Goal: Information Seeking & Learning: Learn about a topic

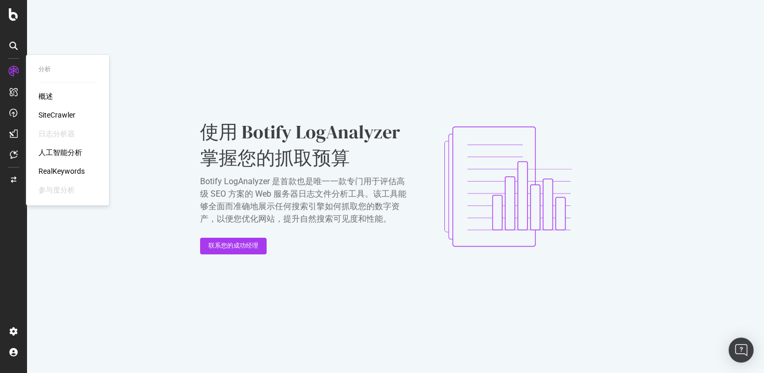
click at [65, 117] on font "SiteCrawler" at bounding box center [56, 115] width 37 height 8
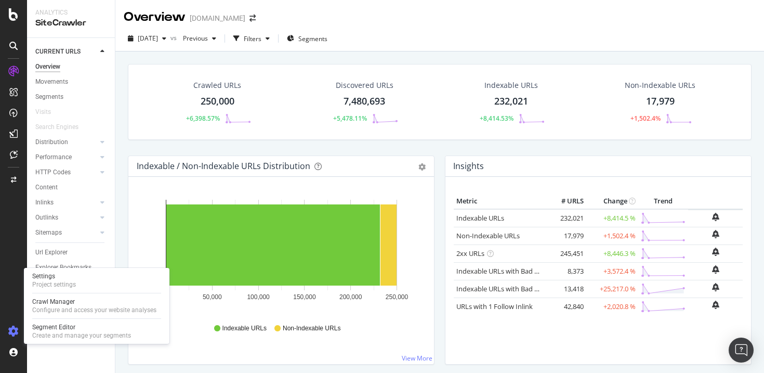
click at [15, 328] on icon at bounding box center [13, 331] width 10 height 10
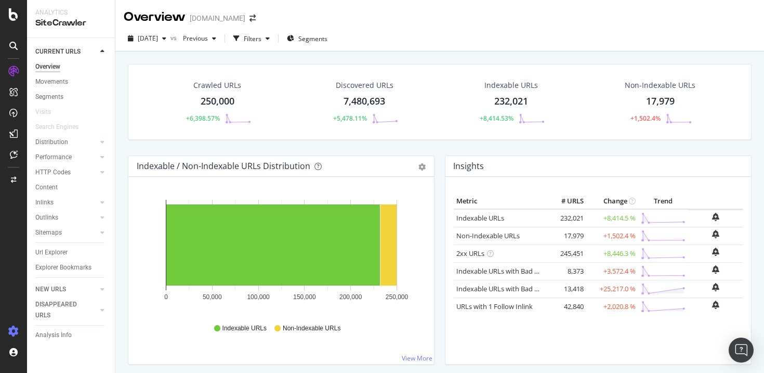
click at [15, 328] on icon at bounding box center [13, 331] width 10 height 10
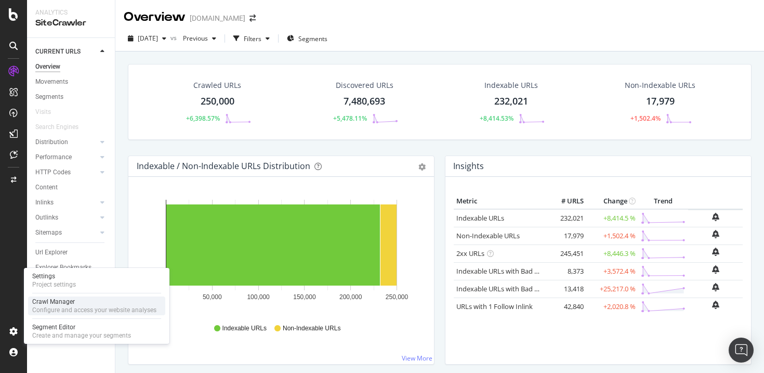
click at [83, 310] on div "Configure and access your website analyses" at bounding box center [94, 310] width 124 height 8
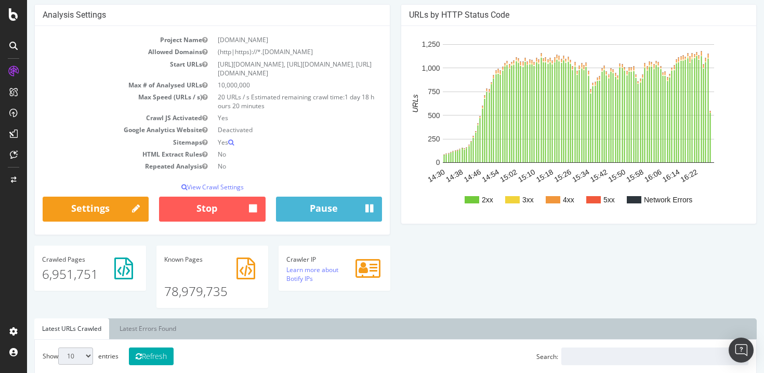
scroll to position [85, 0]
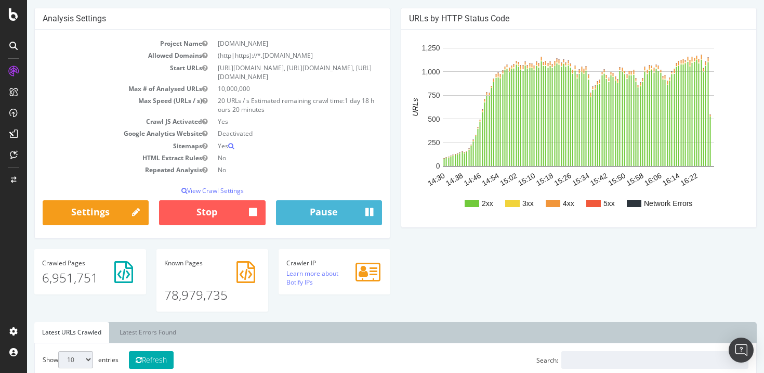
click at [512, 259] on div "Analysis Settings Project Name [DOMAIN_NAME] Allowed Domains (http|https)://*.[…" at bounding box center [395, 165] width 733 height 314
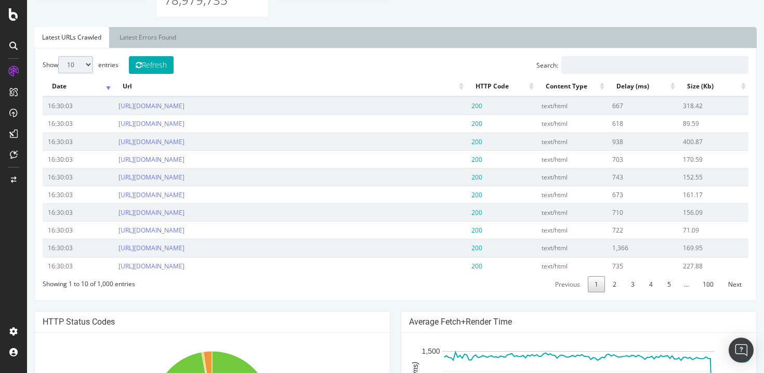
scroll to position [373, 0]
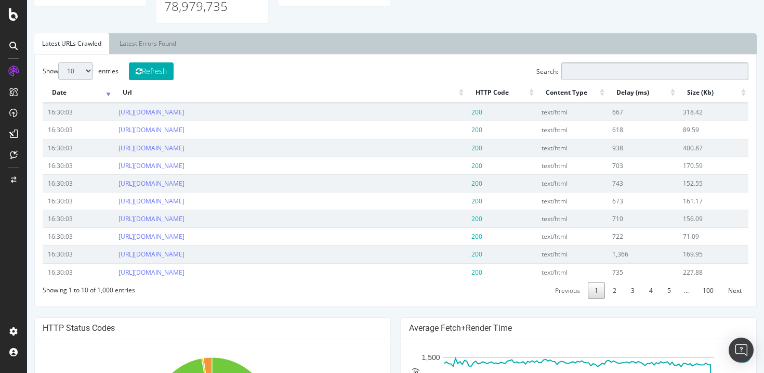
click at [605, 73] on input "Search:" at bounding box center [654, 71] width 187 height 18
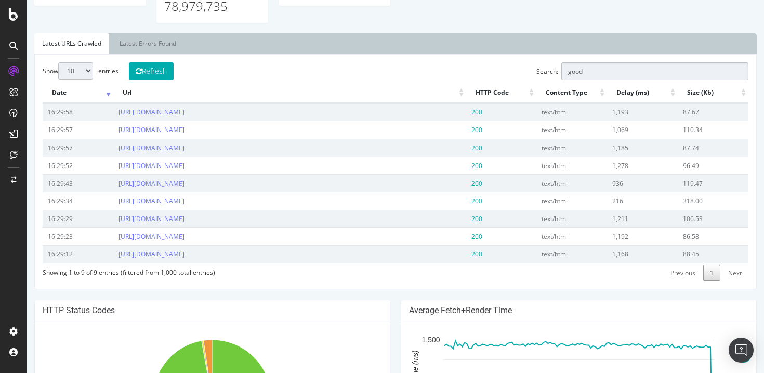
type input "goods"
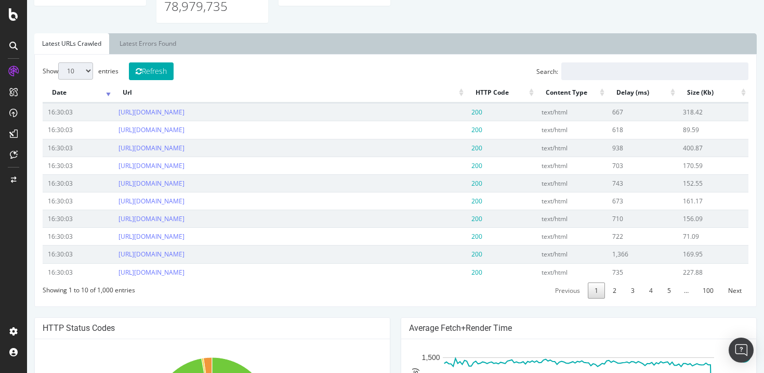
click at [321, 70] on div "Show 10 25 50 100 entries Refresh Search: Date Url HTTP Code Content Type Delay…" at bounding box center [396, 180] width 706 height 236
click at [85, 74] on select "10 25 50 100" at bounding box center [75, 70] width 35 height 17
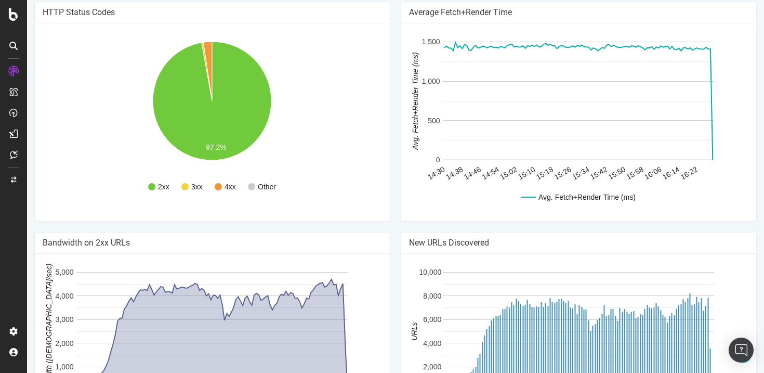
scroll to position [778, 0]
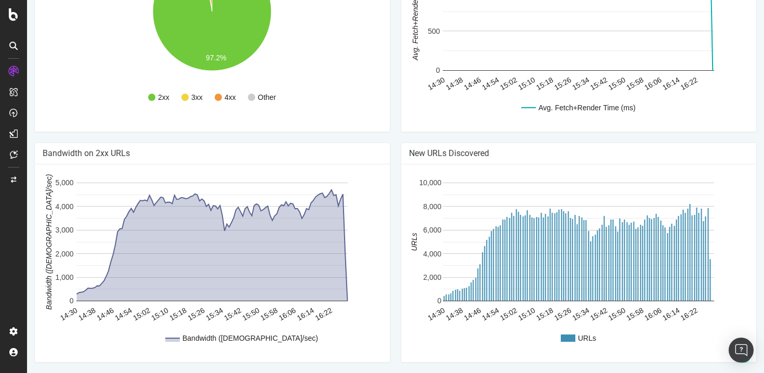
click at [551, 174] on rect "A chart." at bounding box center [578, 263] width 339 height 182
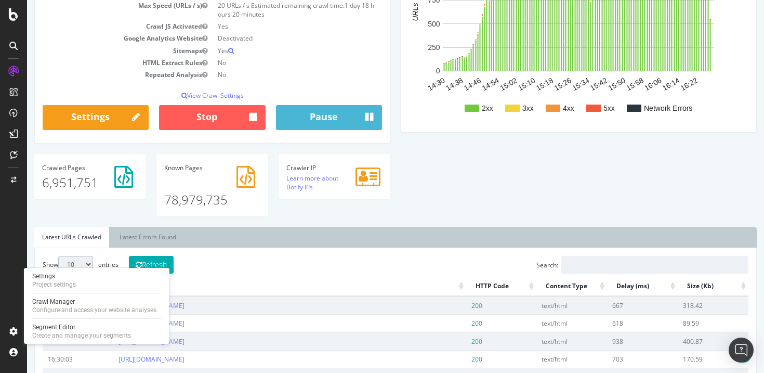
scroll to position [0, 0]
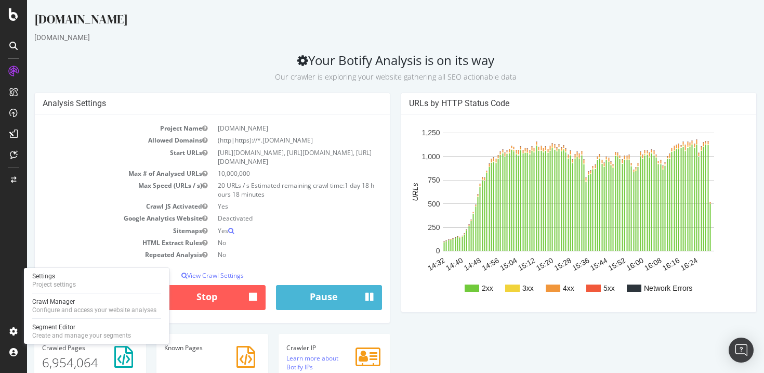
click at [531, 56] on h2 "Your Botify Analysis is on its way Our crawler is exploring your website gather…" at bounding box center [395, 67] width 722 height 29
